Goal: Complete application form

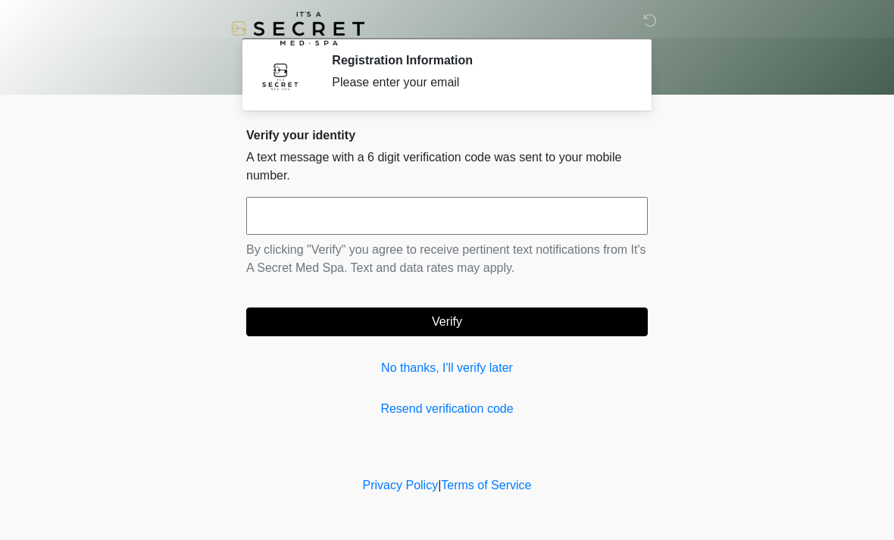
click at [374, 217] on input "text" at bounding box center [446, 216] width 401 height 38
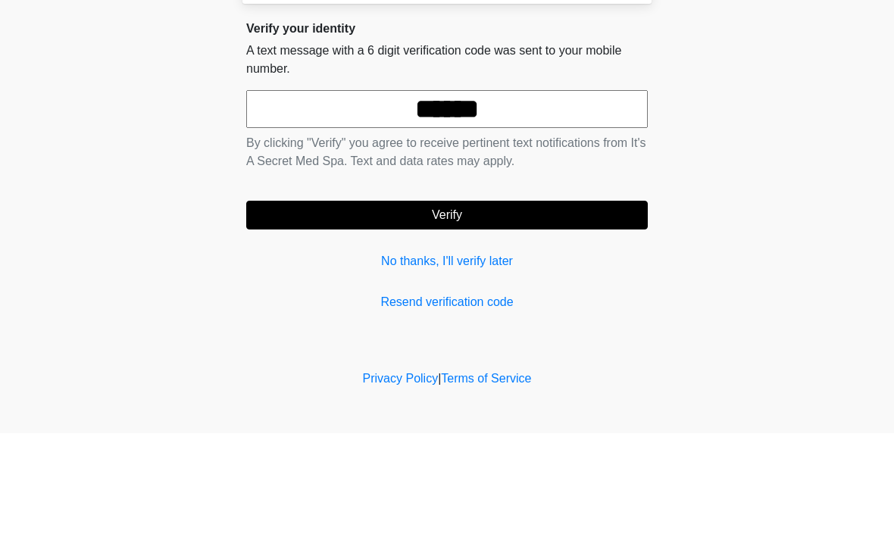
type input "******"
click at [576, 308] on button "Verify" at bounding box center [446, 322] width 401 height 29
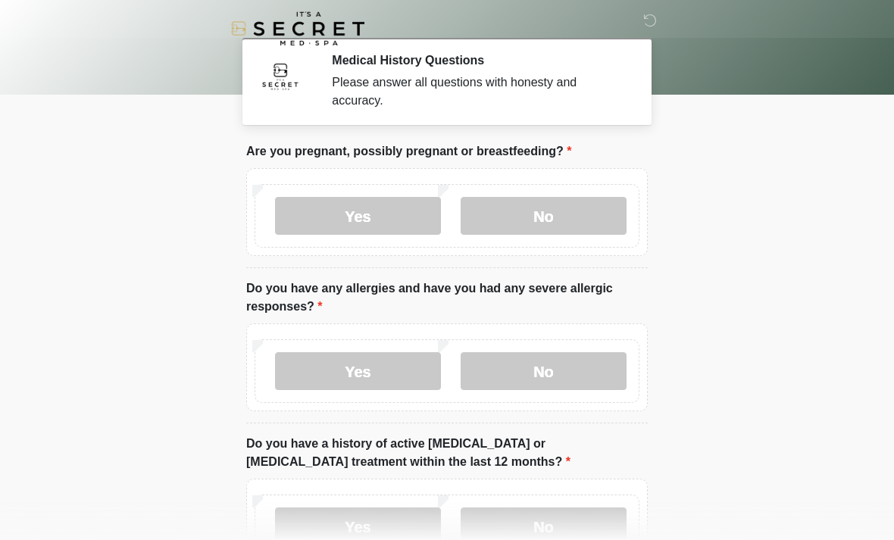
click at [520, 233] on label "No" at bounding box center [544, 216] width 166 height 38
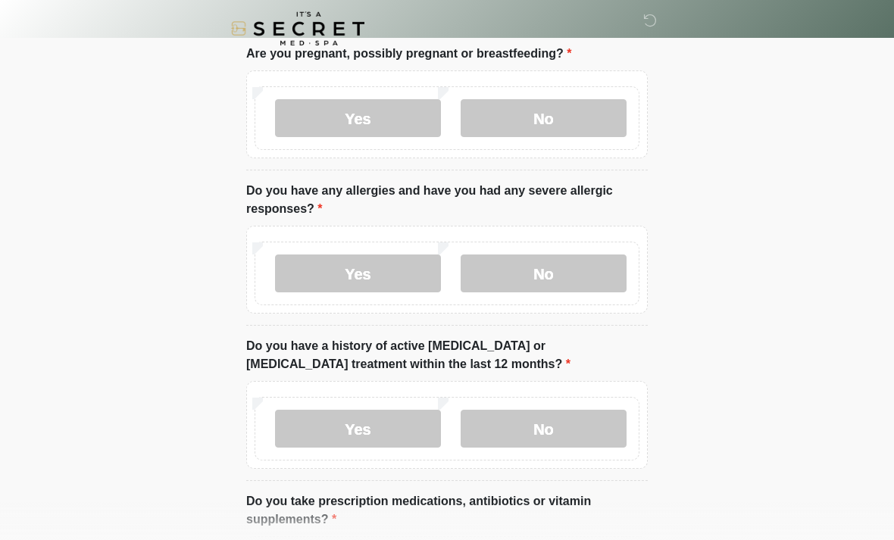
scroll to position [97, 0]
click at [385, 276] on label "Yes" at bounding box center [358, 274] width 166 height 38
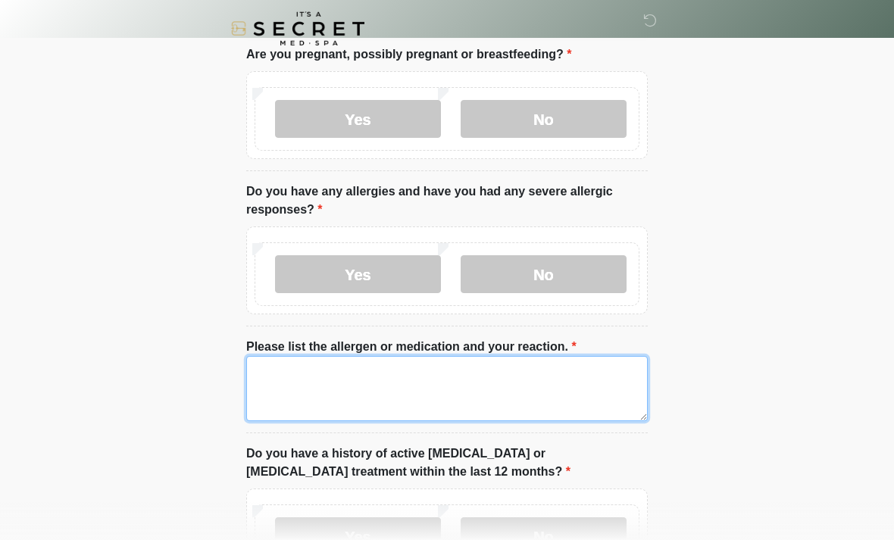
click at [384, 376] on textarea "Please list the allergen or medication and your reaction." at bounding box center [446, 388] width 401 height 65
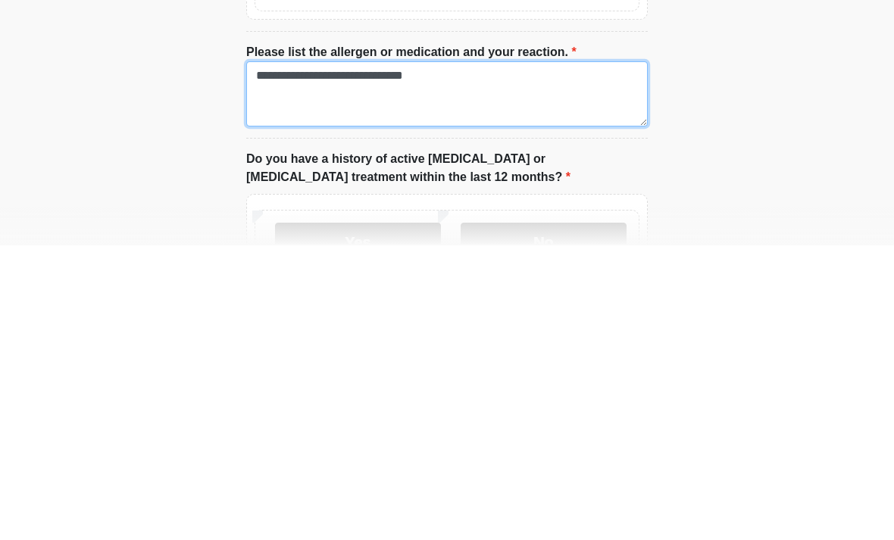
type textarea "**********"
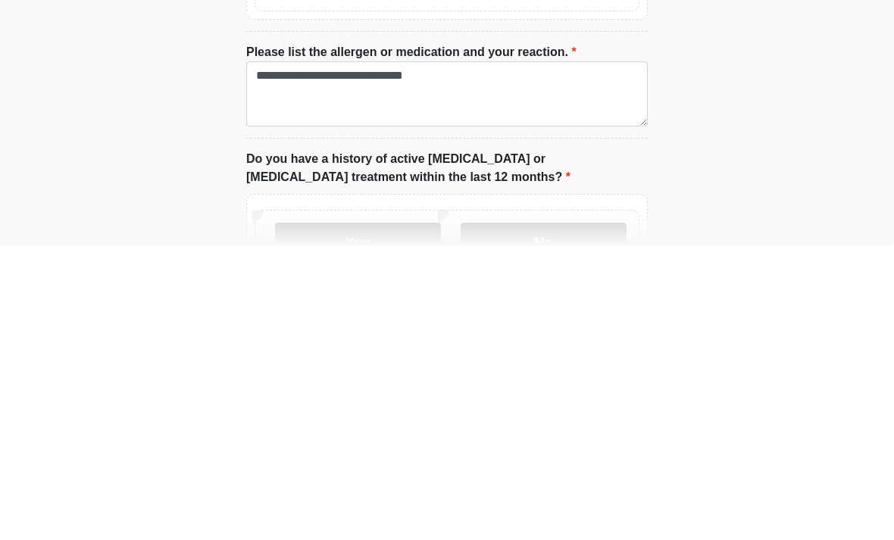
click at [546, 517] on label "No" at bounding box center [544, 536] width 166 height 38
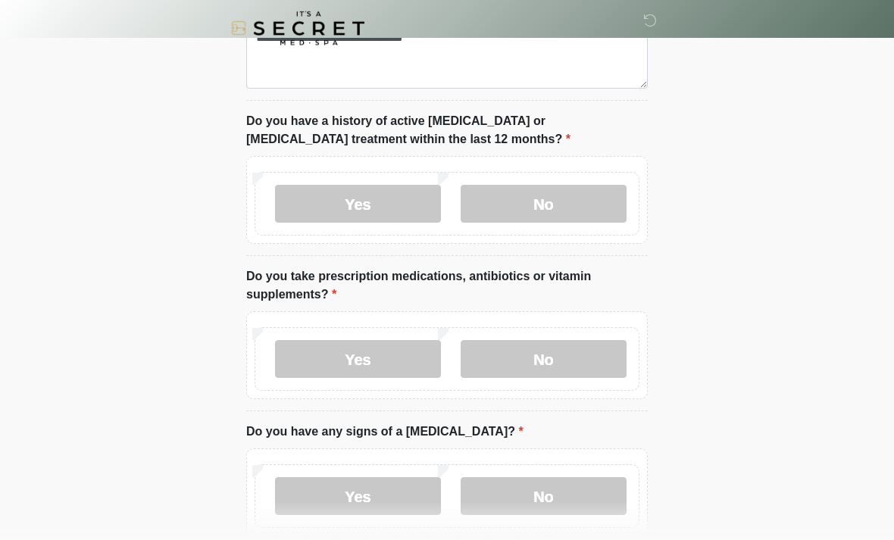
scroll to position [430, 0]
click at [400, 358] on label "Yes" at bounding box center [358, 359] width 166 height 38
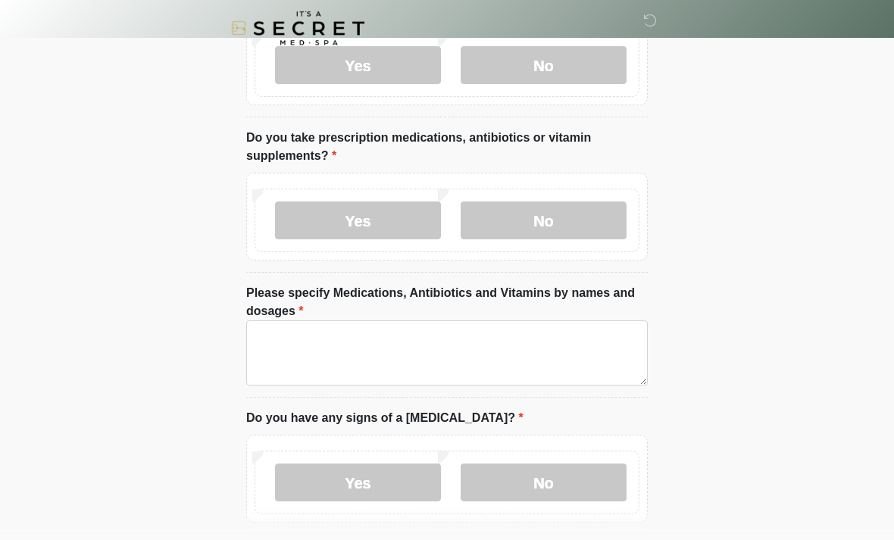
scroll to position [570, 0]
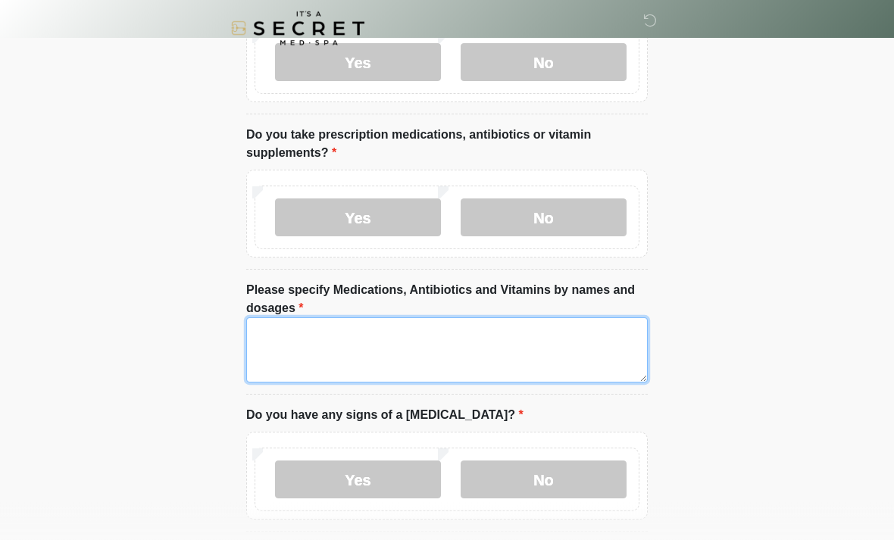
click at [564, 337] on textarea "Please specify Medications, Antibiotics and Vitamins by names and dosages" at bounding box center [446, 350] width 401 height 65
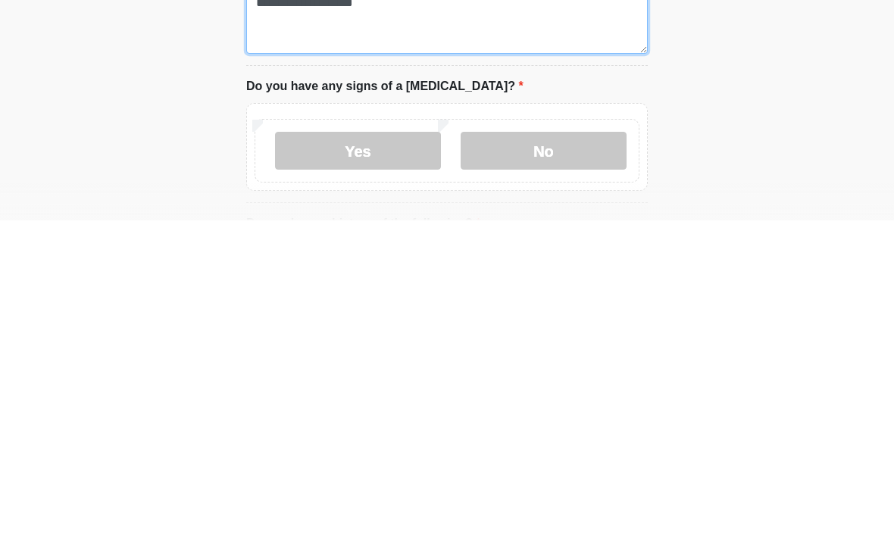
scroll to position [580, 0]
type textarea "**********"
click at [563, 451] on label "No" at bounding box center [544, 470] width 166 height 38
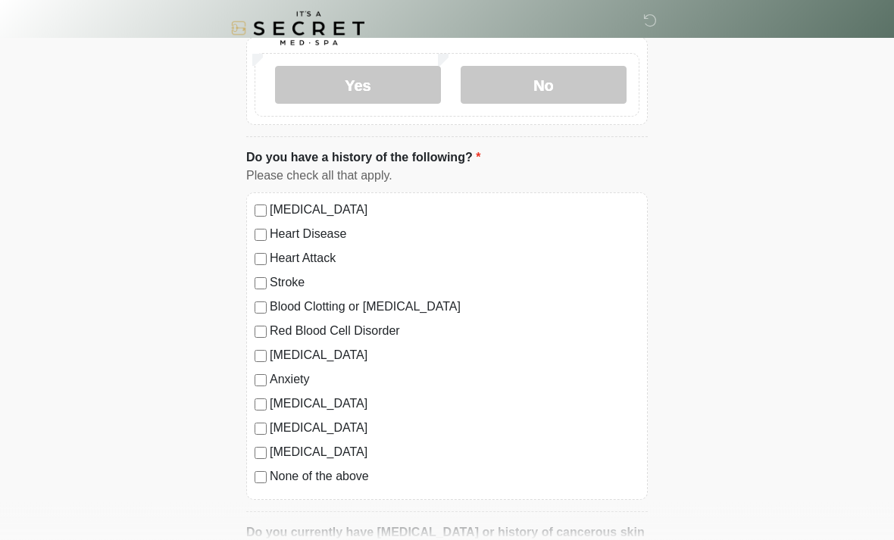
scroll to position [960, 0]
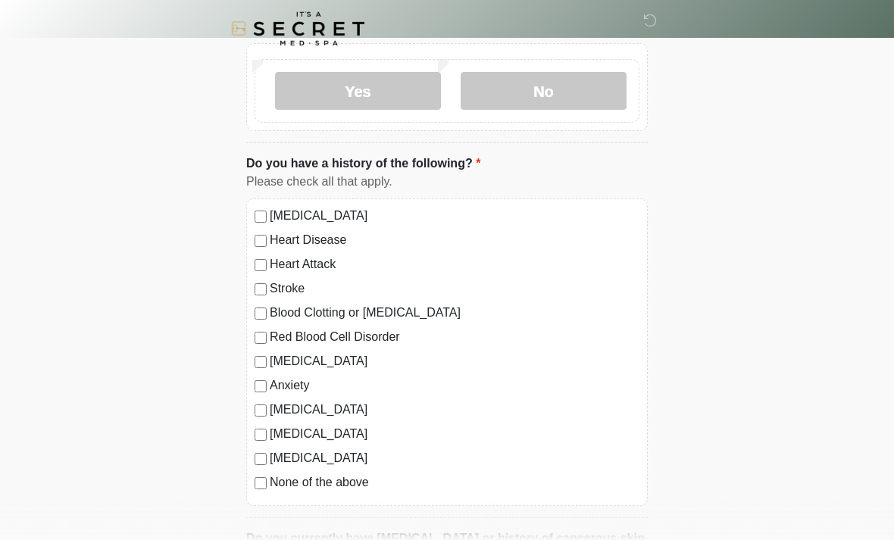
click at [337, 483] on label "None of the above" at bounding box center [455, 482] width 370 height 18
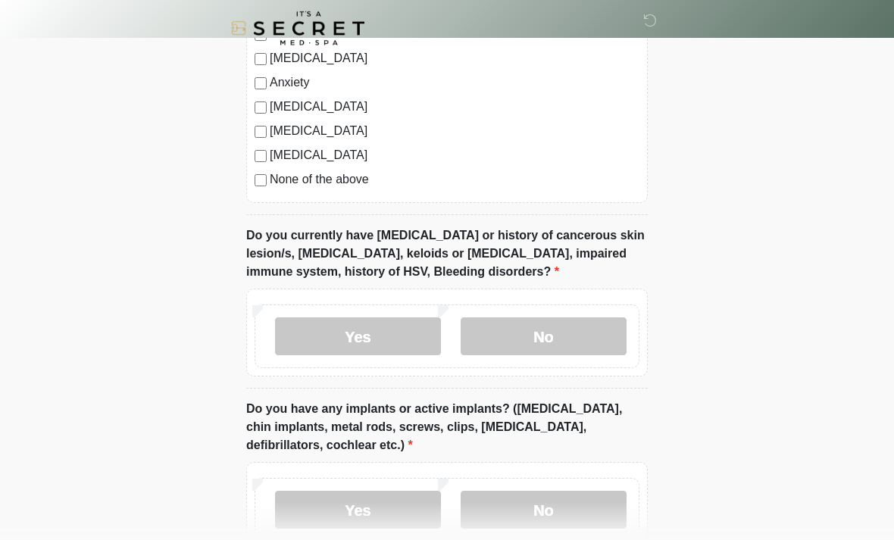
click at [567, 339] on label "No" at bounding box center [544, 337] width 166 height 38
click at [436, 349] on label "Yes" at bounding box center [358, 336] width 166 height 38
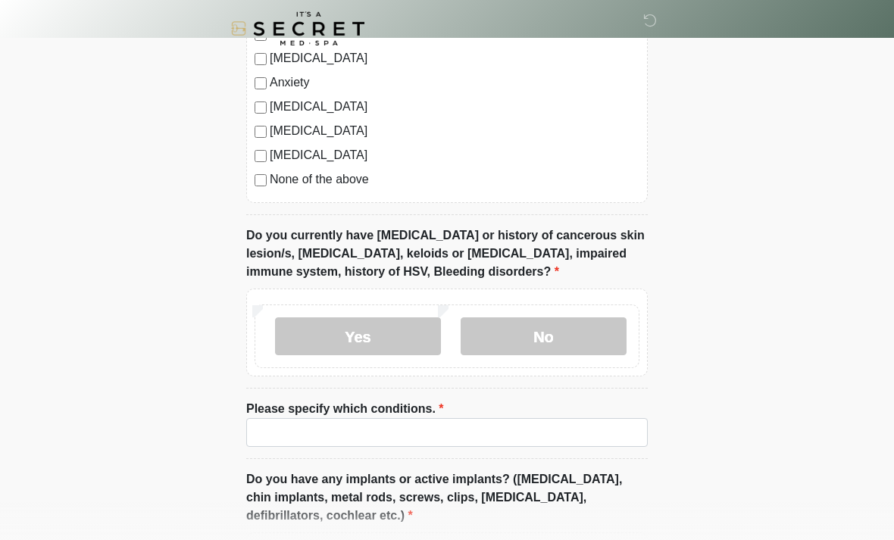
click at [526, 327] on label "No" at bounding box center [544, 336] width 166 height 38
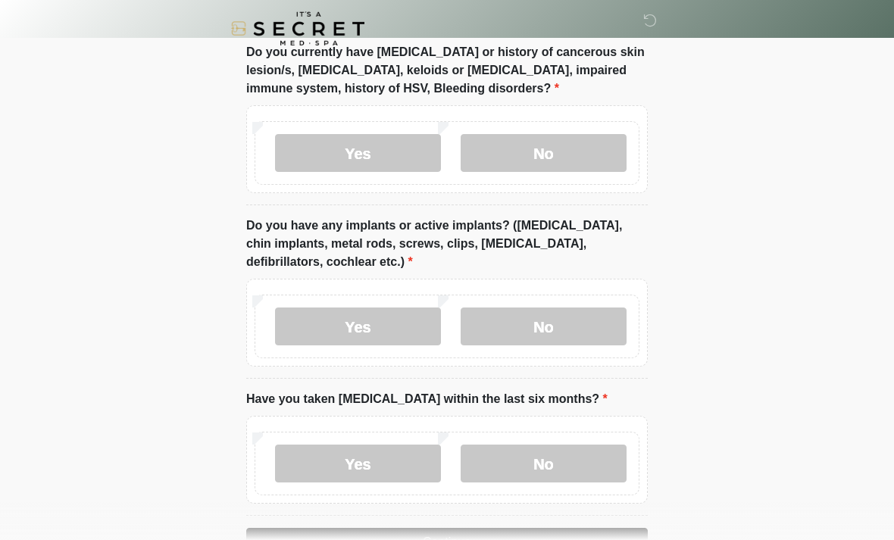
scroll to position [1448, 0]
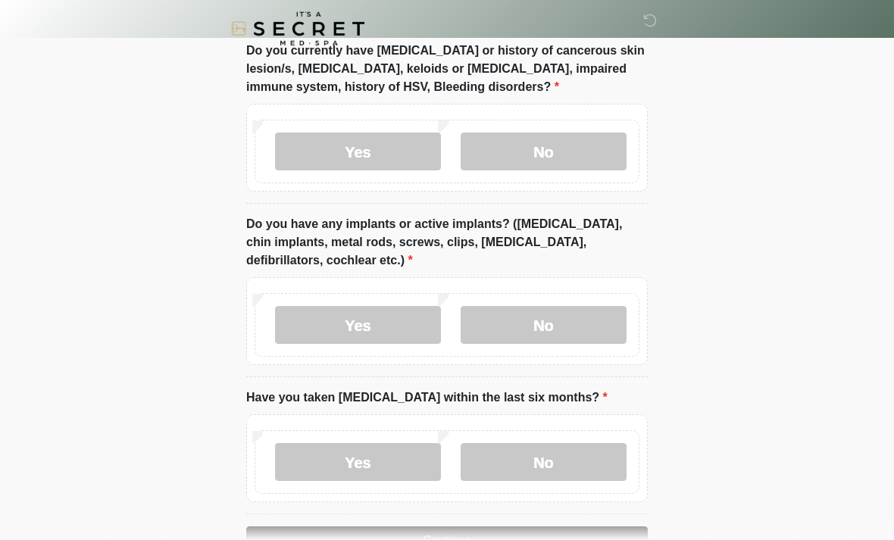
click at [534, 340] on label "No" at bounding box center [544, 325] width 166 height 38
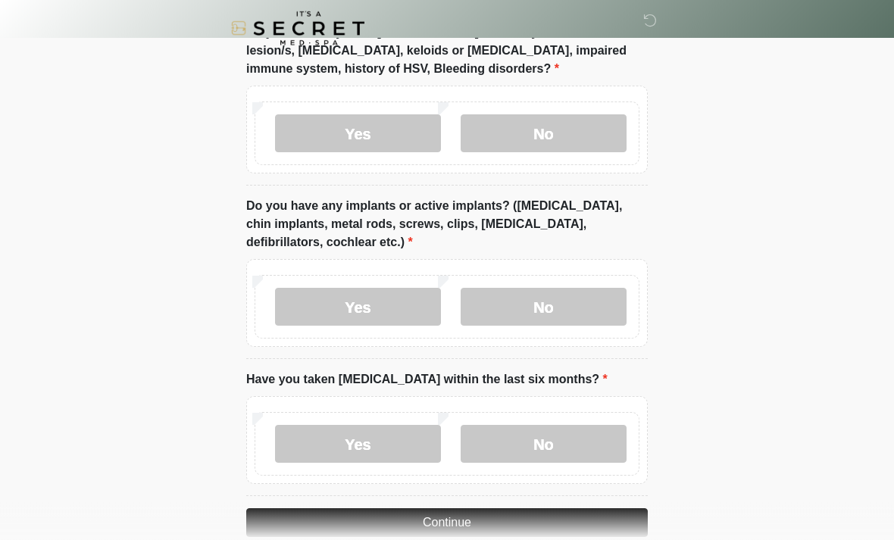
scroll to position [1492, 0]
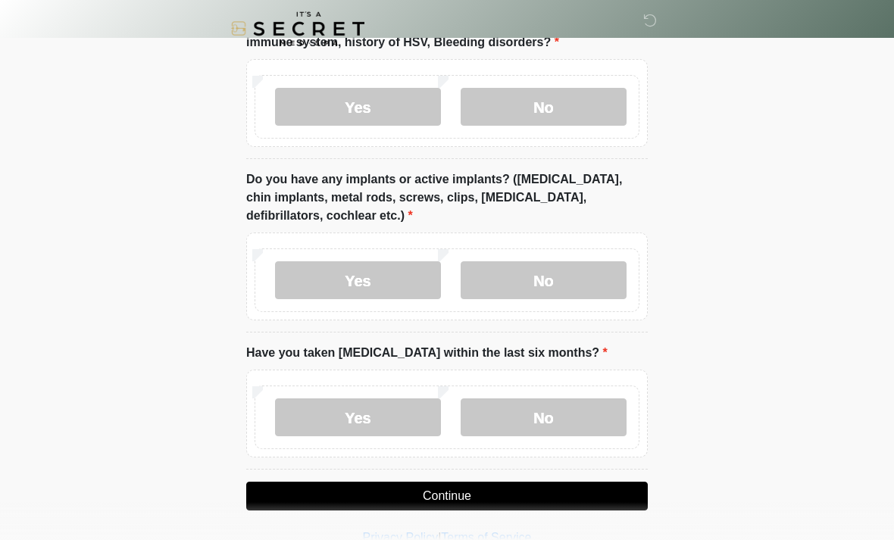
click at [570, 413] on label "No" at bounding box center [544, 417] width 166 height 38
click at [535, 492] on button "Continue" at bounding box center [446, 496] width 401 height 29
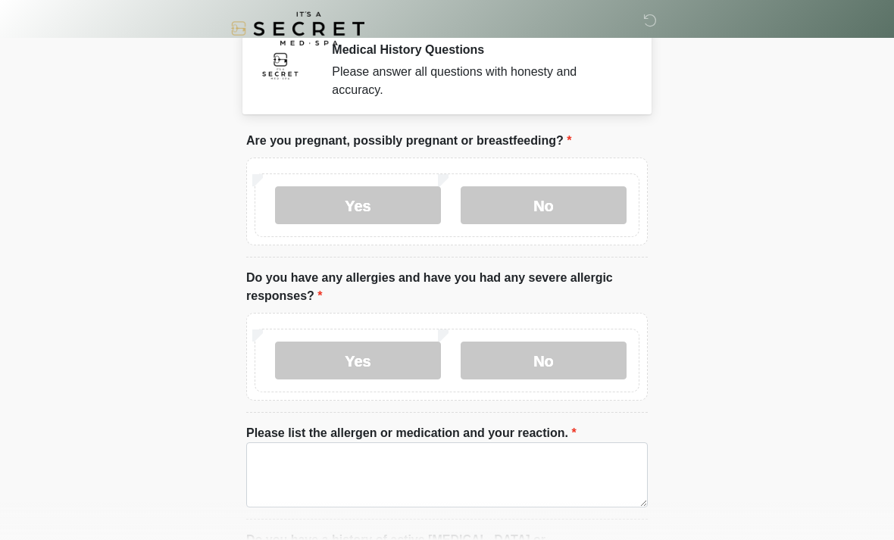
scroll to position [0, 0]
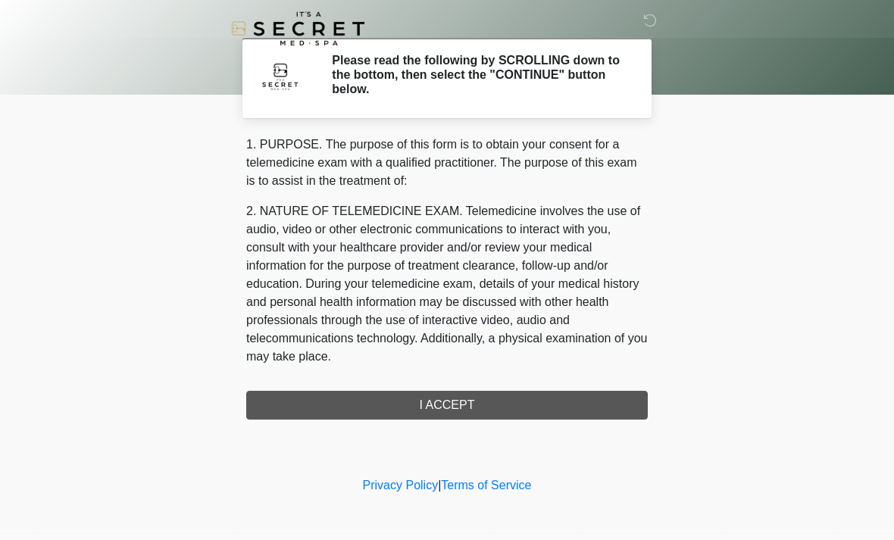
click at [552, 403] on div "1. PURPOSE. The purpose of this form is to obtain your consent for a telemedici…" at bounding box center [446, 278] width 401 height 284
click at [544, 397] on div "1. PURPOSE. The purpose of this form is to obtain your consent for a telemedici…" at bounding box center [446, 278] width 401 height 284
click at [439, 406] on div "1. PURPOSE. The purpose of this form is to obtain your consent for a telemedici…" at bounding box center [446, 278] width 401 height 284
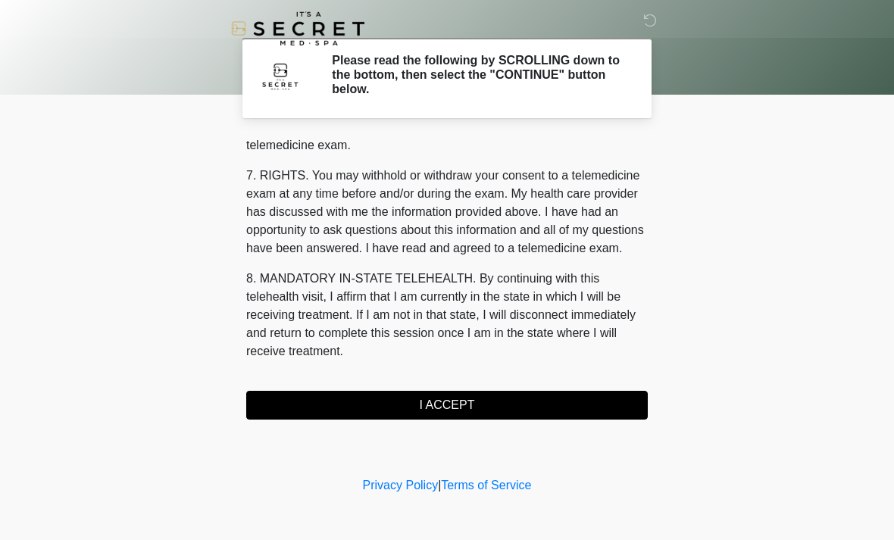
scroll to position [642, 0]
click at [410, 400] on button "I ACCEPT" at bounding box center [446, 405] width 401 height 29
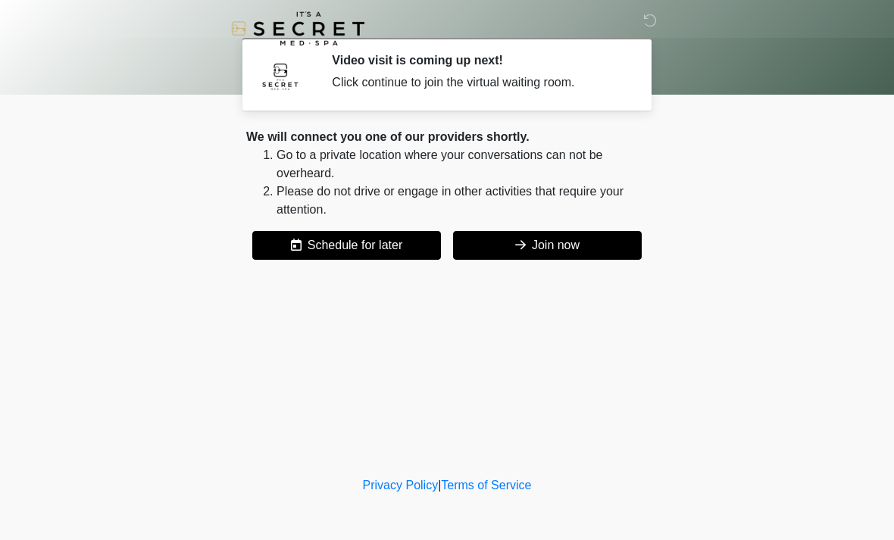
click at [575, 245] on button "Join now" at bounding box center [547, 245] width 189 height 29
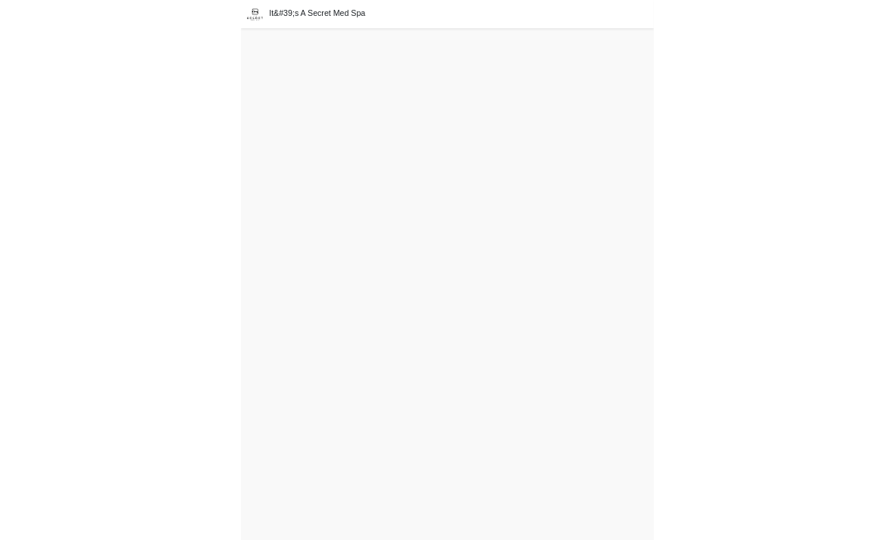
scroll to position [5, 0]
